Goal: Task Accomplishment & Management: Use online tool/utility

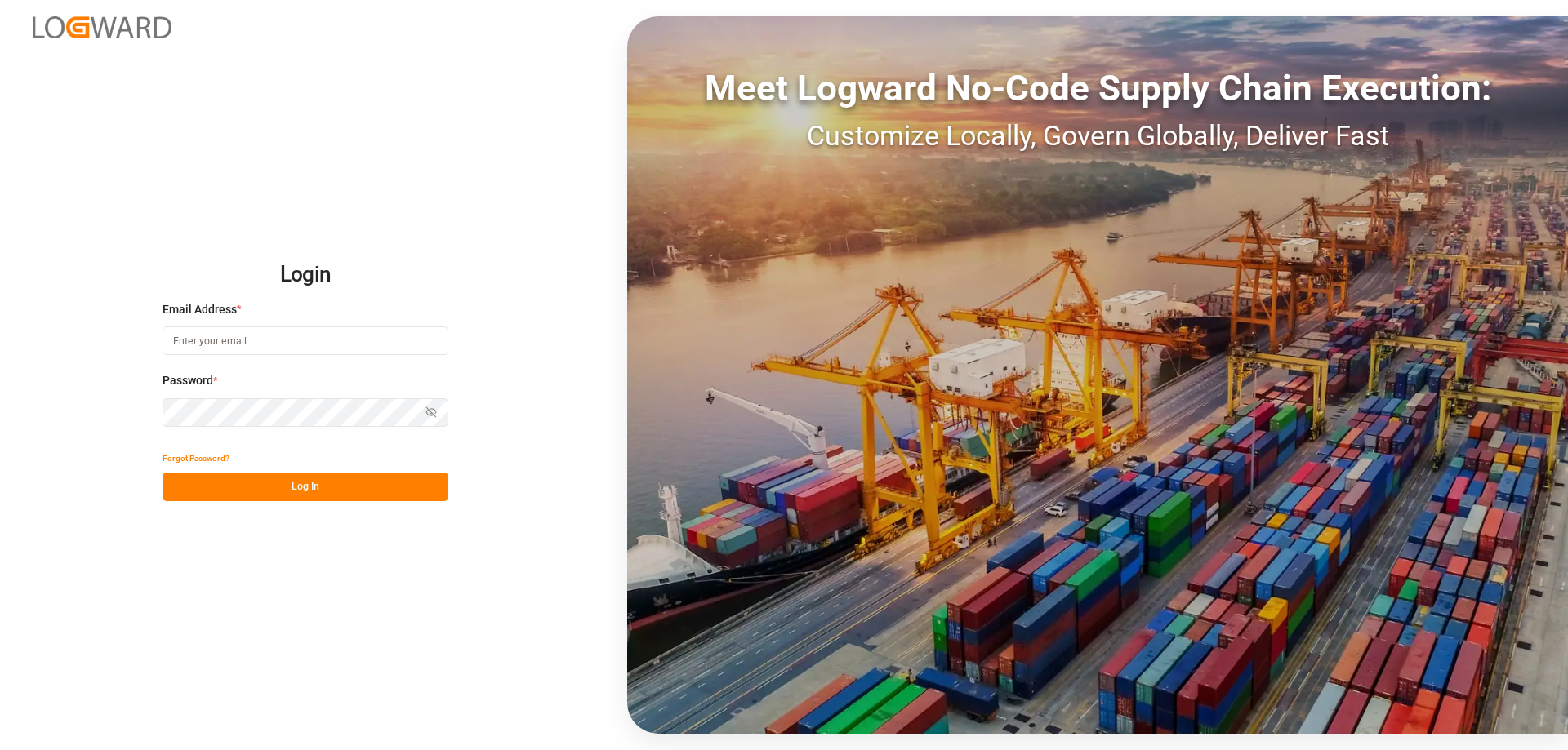
type input "[EMAIL_ADDRESS][DOMAIN_NAME]"
click at [398, 486] on button "Log In" at bounding box center [305, 487] width 286 height 29
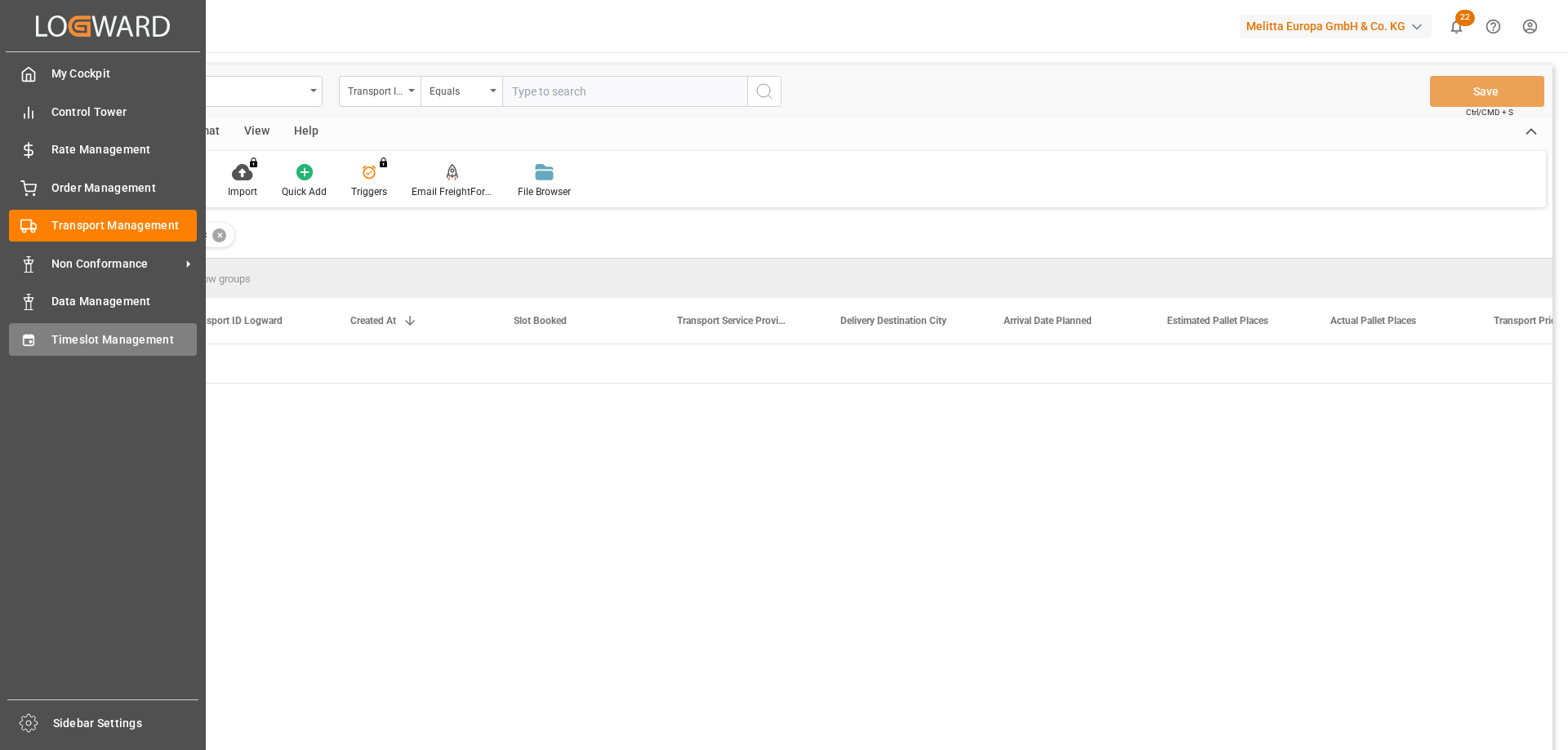
click at [51, 348] on span "Timeslot Management" at bounding box center [124, 340] width 146 height 17
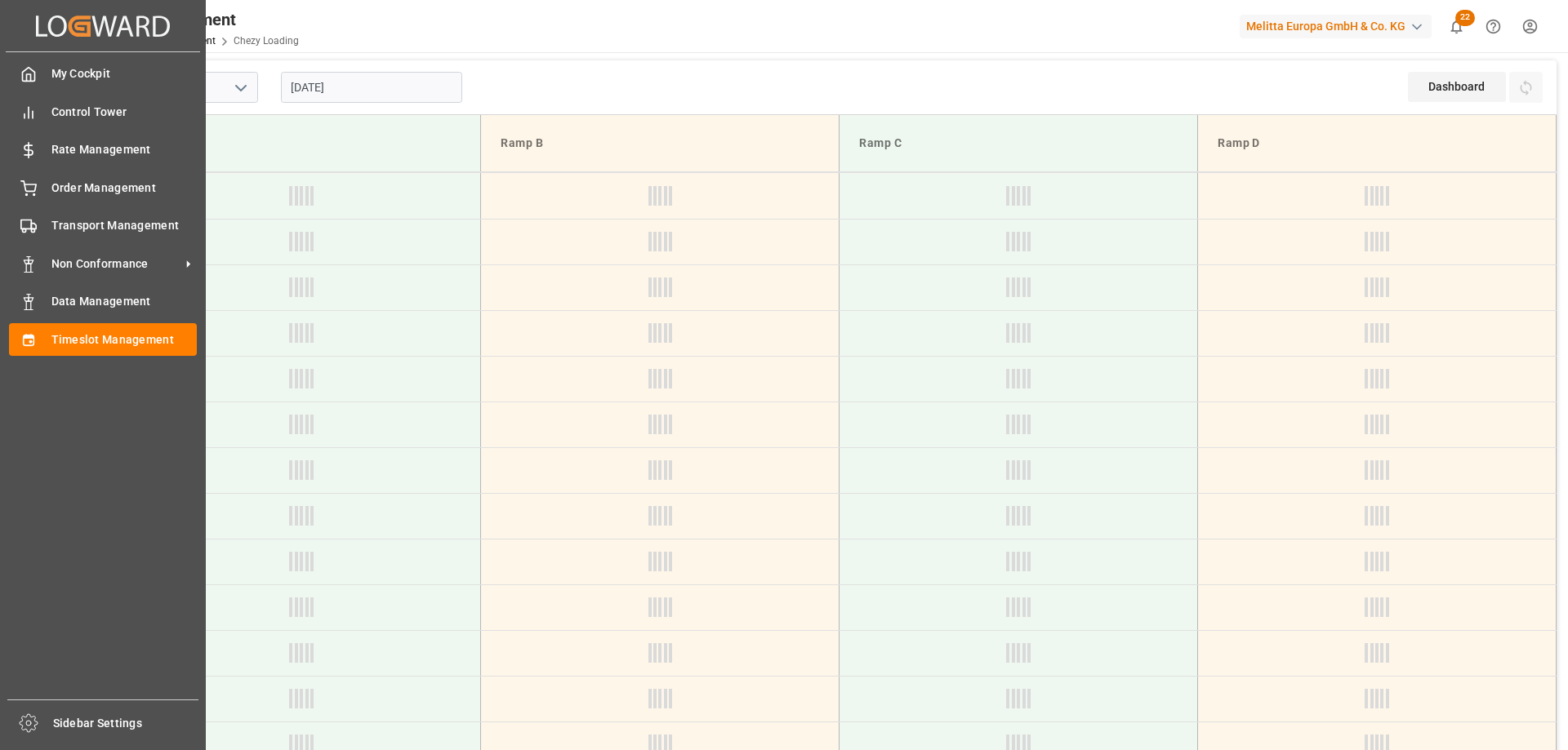
type input "Chezy Loading"
